Goal: Task Accomplishment & Management: Manage account settings

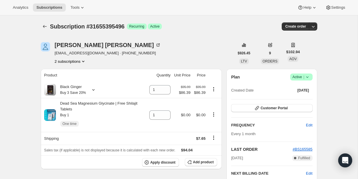
click at [306, 78] on icon at bounding box center [308, 77] width 6 height 6
click at [303, 97] on span "Cancel subscription" at bounding box center [299, 98] width 33 height 4
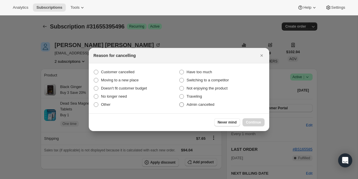
click at [214, 107] on span "Admin cancelled" at bounding box center [201, 105] width 28 height 6
click at [180, 103] on input "Admin cancelled" at bounding box center [179, 103] width 0 height 0
radio input "true"
click at [249, 121] on span "Continue" at bounding box center [253, 122] width 15 height 5
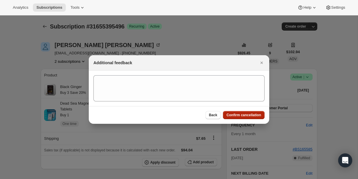
click at [248, 117] on span "Confirm cancellation" at bounding box center [244, 115] width 35 height 5
